Goal: Find specific page/section

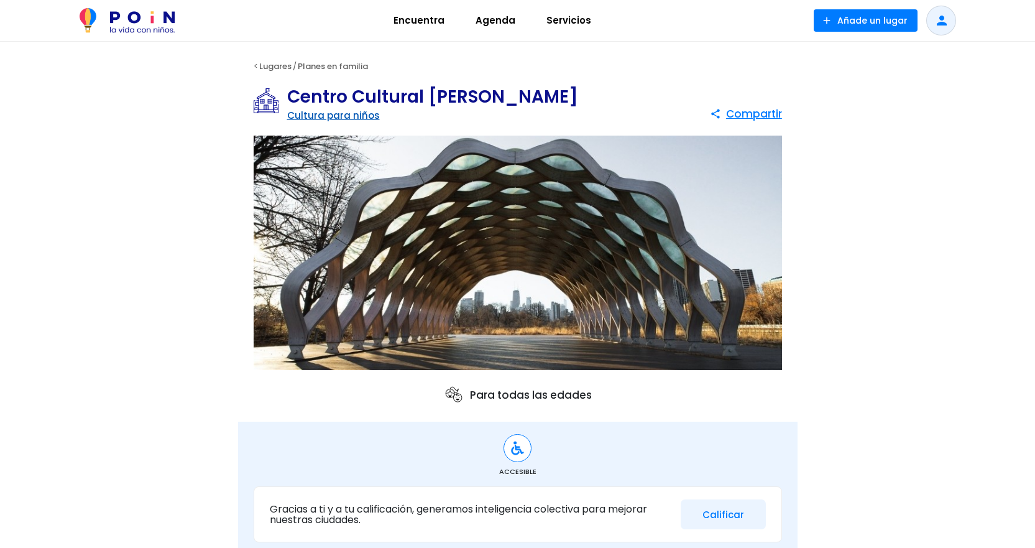
click at [354, 117] on link "Cultura para niños" at bounding box center [333, 115] width 93 height 13
click at [423, 22] on span "Encuentra" at bounding box center [419, 21] width 62 height 20
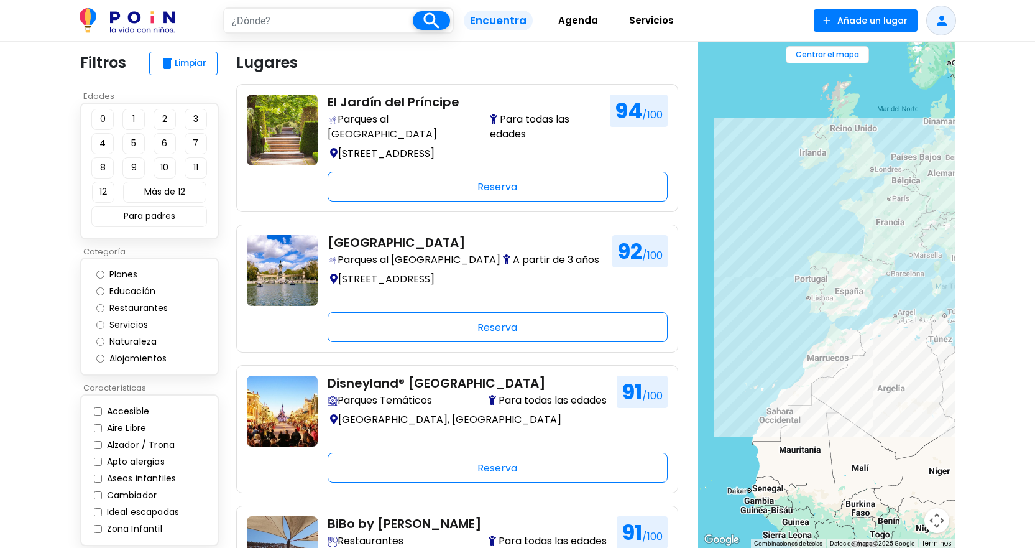
click at [300, 19] on input "text" at bounding box center [318, 21] width 188 height 24
type input "Centros Socio Cultural Juvenil Luis Gonzaga"
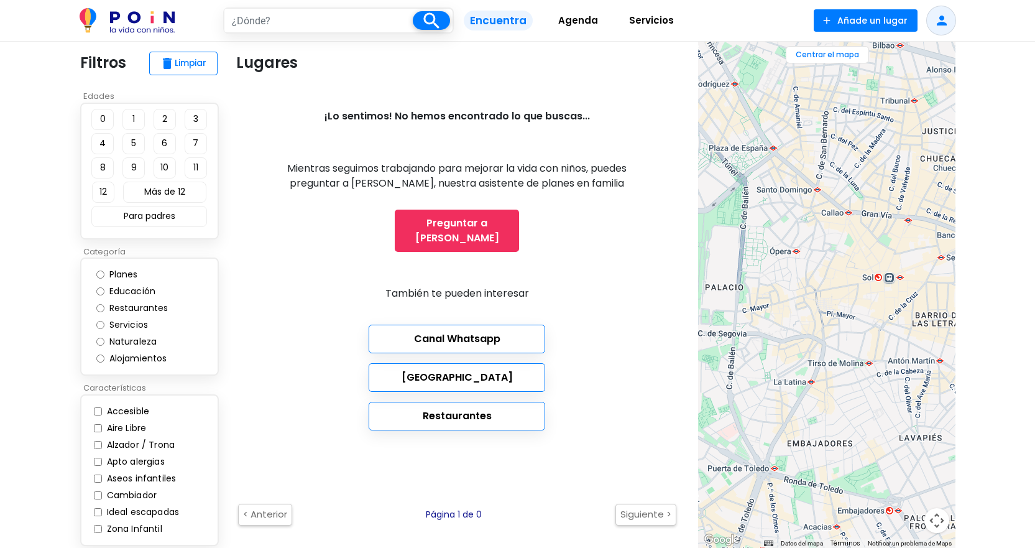
click at [313, 23] on input "text" at bounding box center [318, 21] width 188 height 24
paste input "Centro Socio Cultural Juvenil “Luis Gonzaga"
type input "Centro Socio Cultural Juvenil “Luis Gonzaga"
